Goal: Task Accomplishment & Management: Use online tool/utility

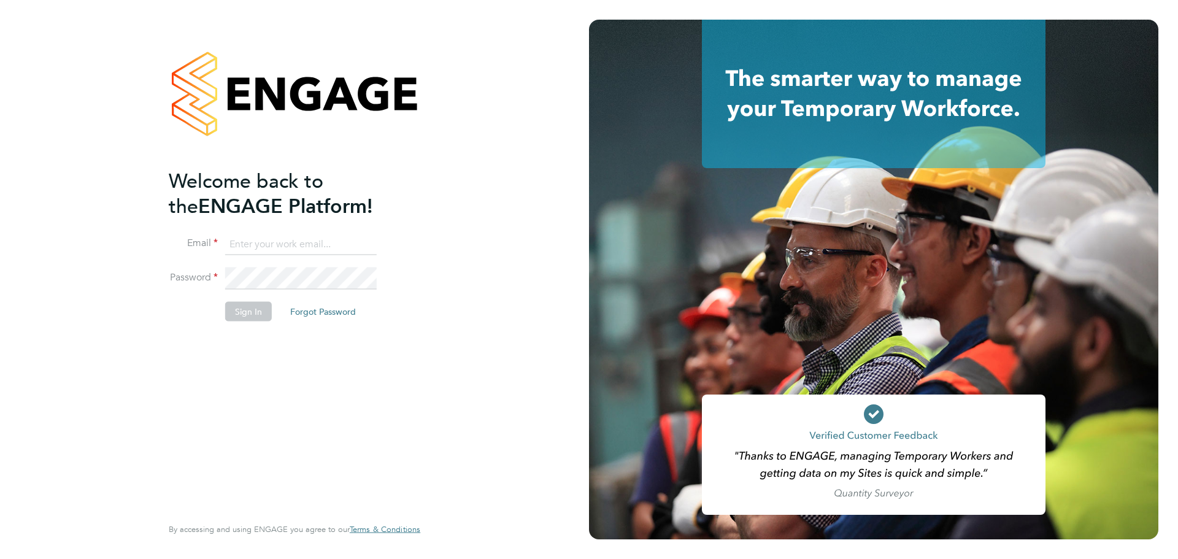
click at [259, 242] on input at bounding box center [300, 244] width 151 height 22
type input "mark.steadman@vistry.co.uk"
click at [247, 311] on button "Sign In" at bounding box center [248, 311] width 47 height 20
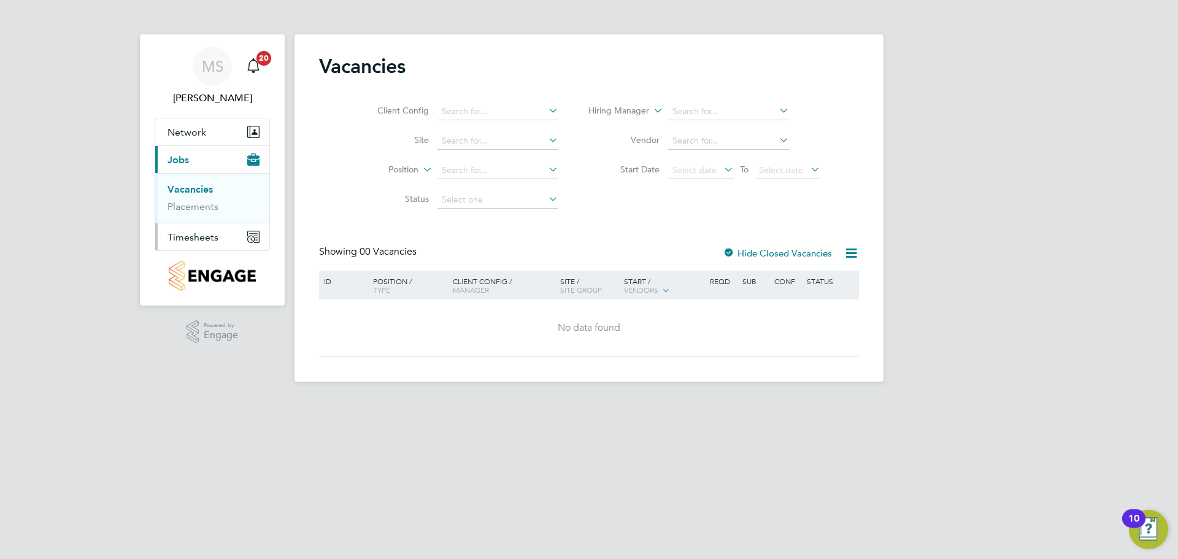
click at [191, 240] on span "Timesheets" at bounding box center [192, 237] width 51 height 12
click at [201, 219] on link "Timesheets" at bounding box center [192, 217] width 51 height 12
